Goal: Task Accomplishment & Management: Manage account settings

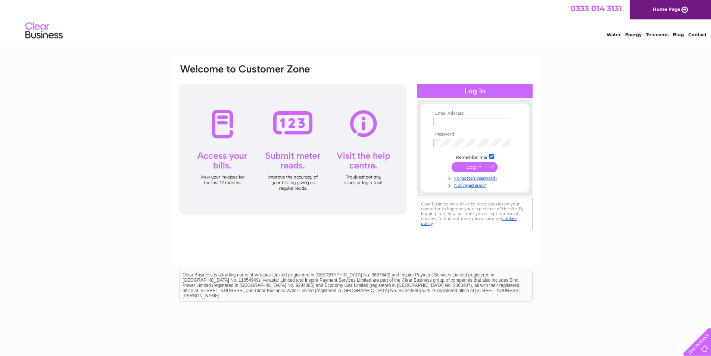
type input "davidglesga@btinternet.com"
click at [474, 165] on input "submit" at bounding box center [475, 167] width 46 height 10
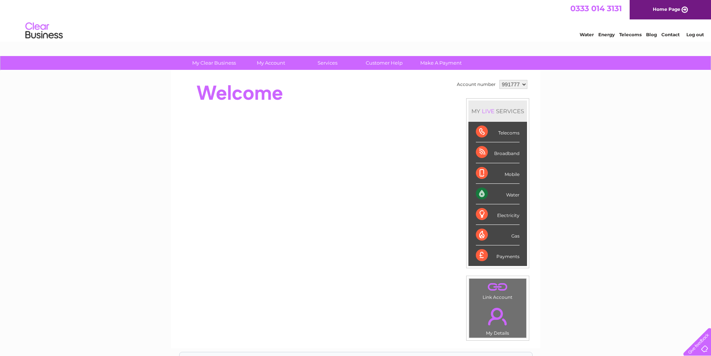
click at [485, 195] on div "Water" at bounding box center [498, 194] width 44 height 21
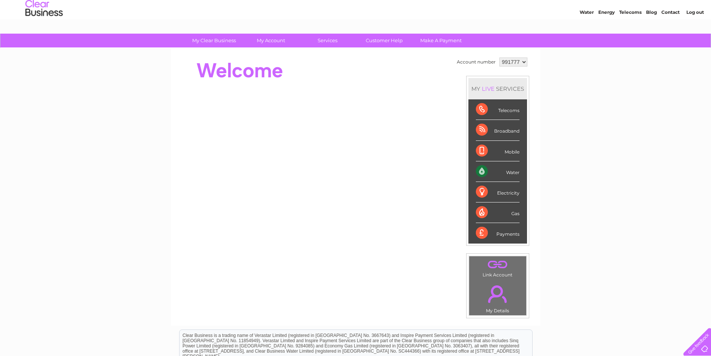
scroll to position [16, 0]
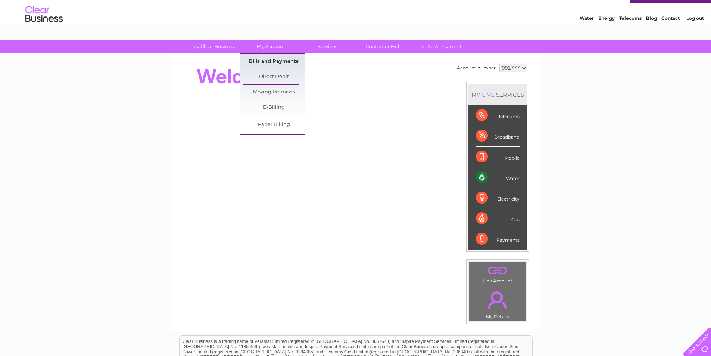
click at [268, 59] on link "Bills and Payments" at bounding box center [274, 61] width 62 height 15
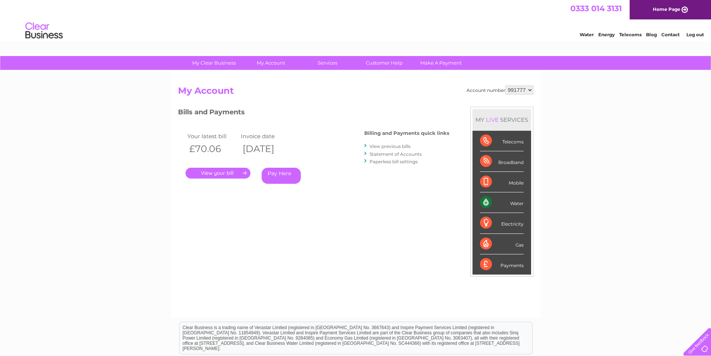
click at [386, 145] on link "View previous bills" at bounding box center [390, 146] width 41 height 6
